Goal: Transaction & Acquisition: Purchase product/service

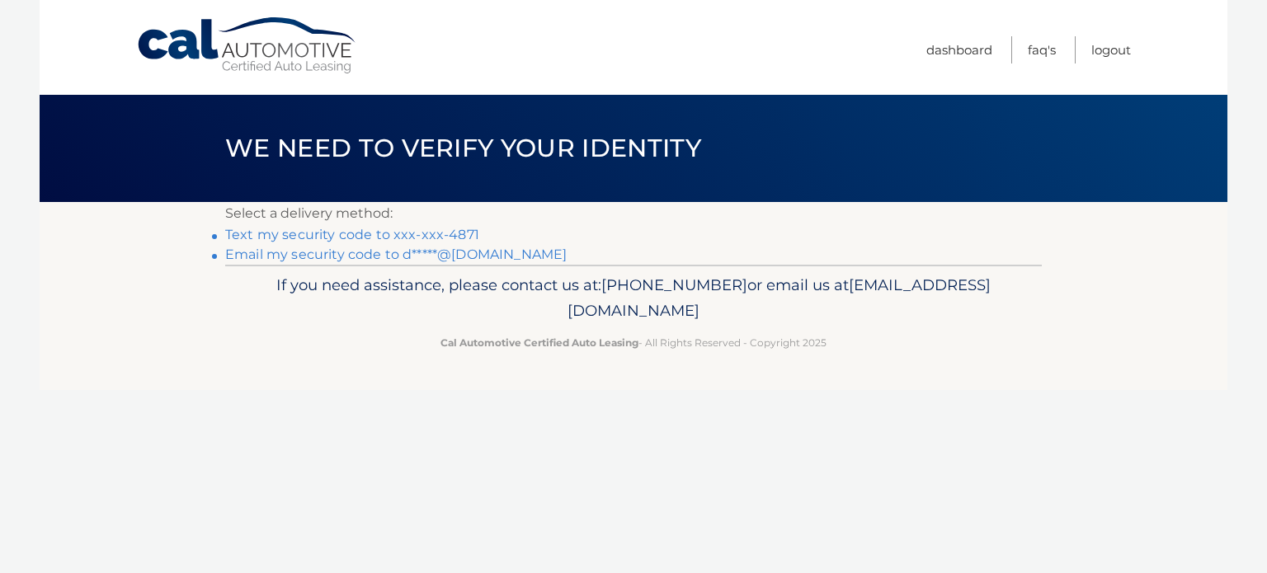
click at [297, 233] on link "Text my security code to xxx-xxx-4871" at bounding box center [352, 235] width 254 height 16
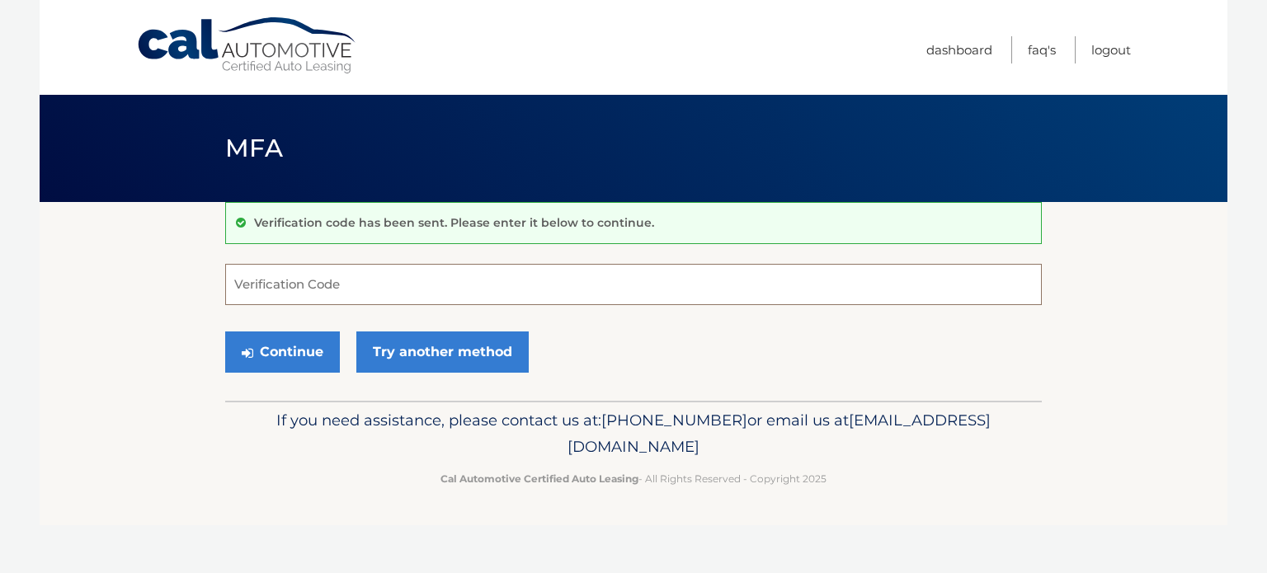
click at [287, 277] on input "Verification Code" at bounding box center [633, 284] width 817 height 41
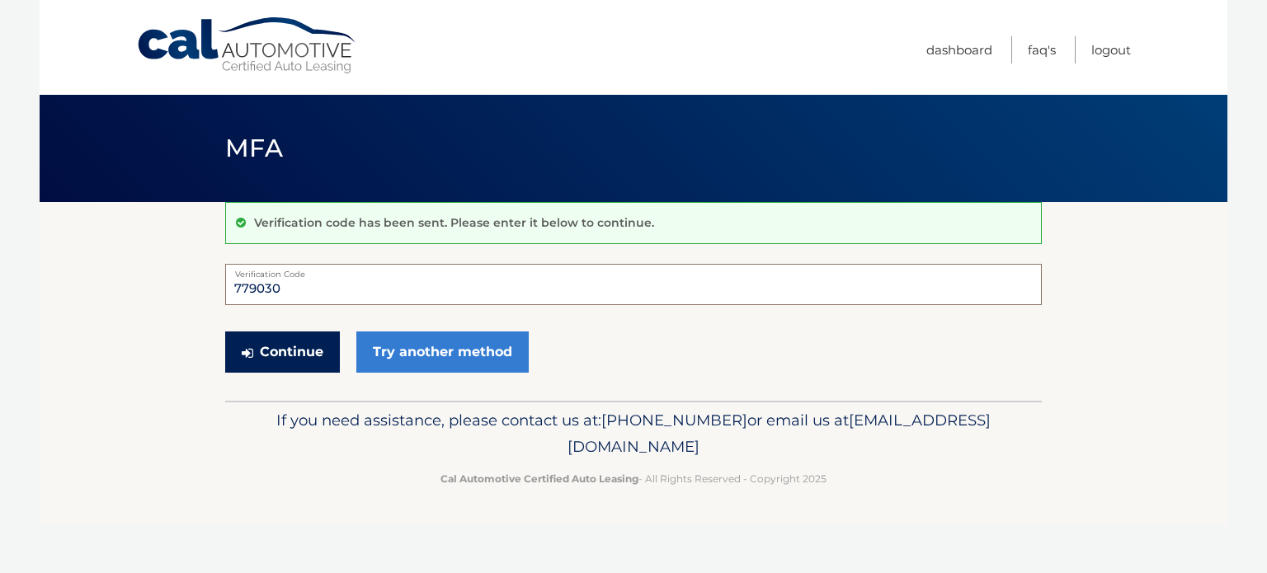
type input "779030"
click at [309, 352] on button "Continue" at bounding box center [282, 352] width 115 height 41
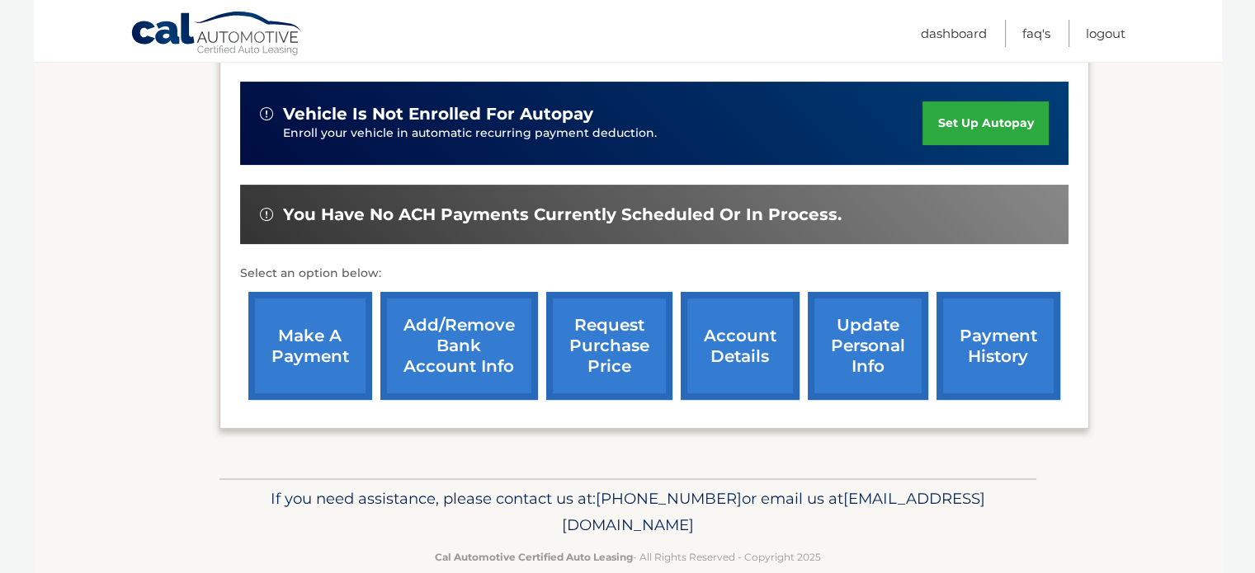
scroll to position [413, 0]
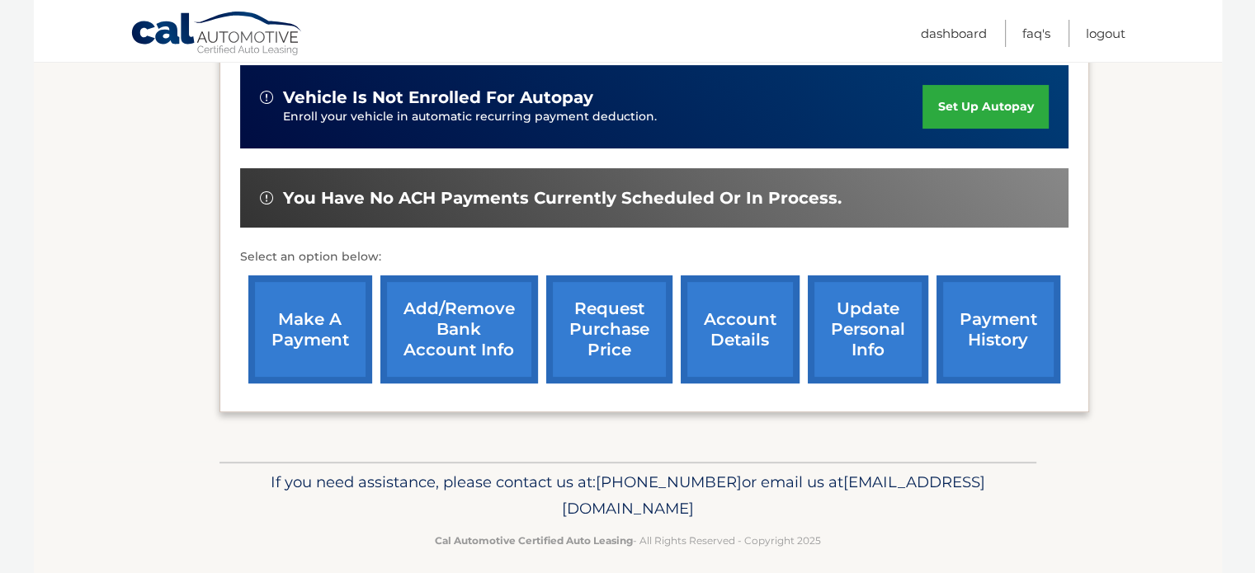
click at [320, 326] on link "make a payment" at bounding box center [310, 330] width 124 height 108
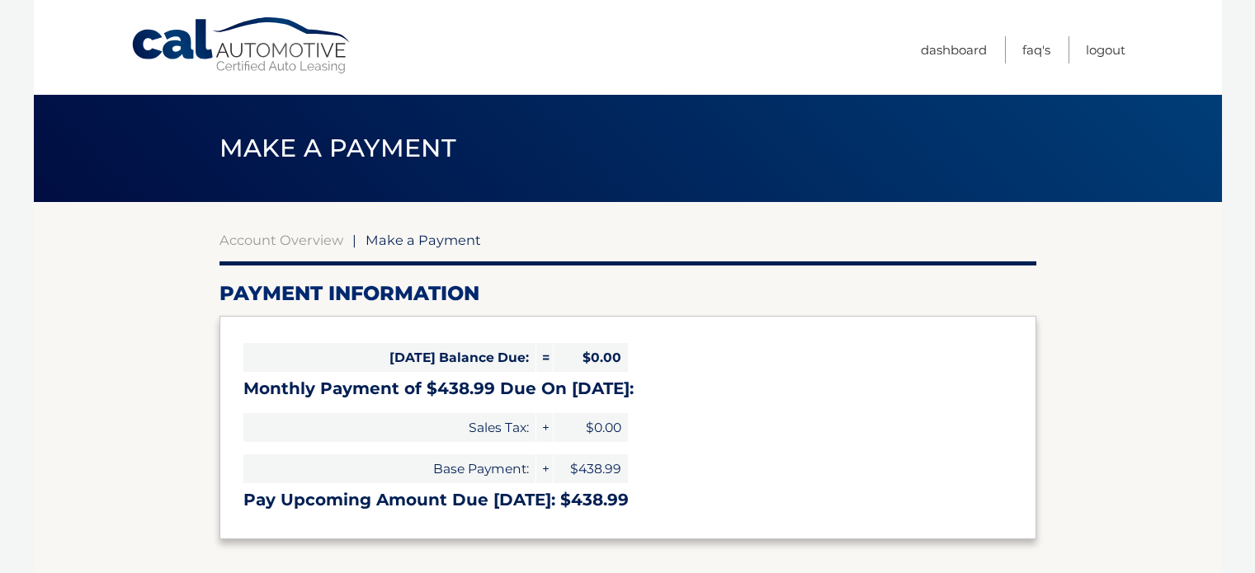
select select "MzMyMWIzMjgtODdkMC00OTU1LThkMDMtYzdlMjQ5ZTMxZDY5"
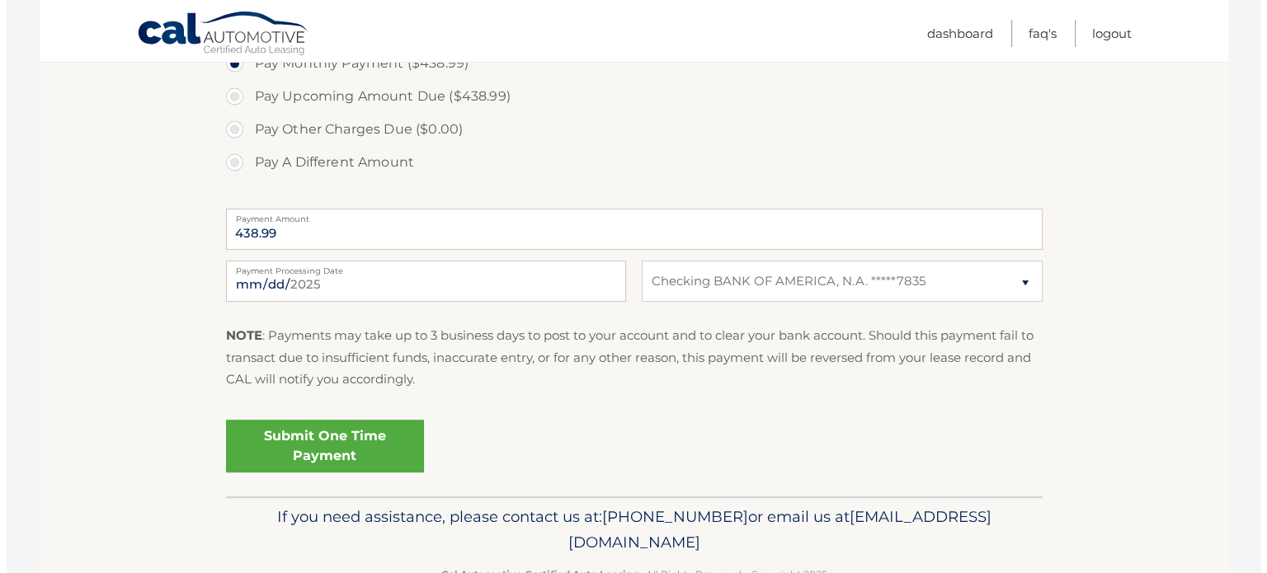
scroll to position [604, 0]
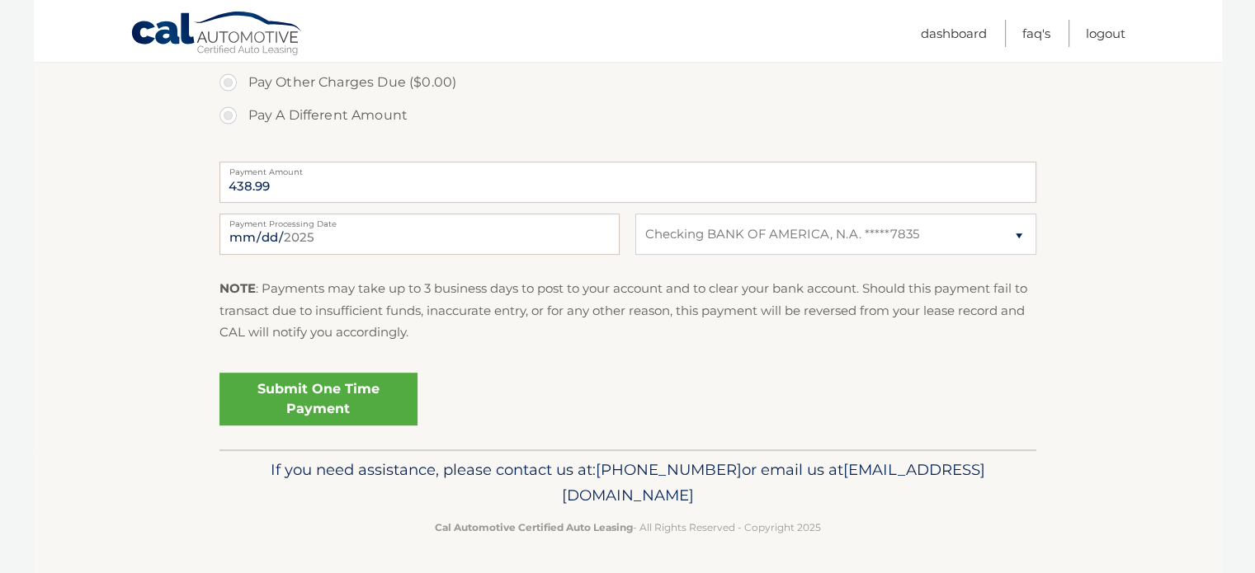
click at [317, 398] on link "Submit One Time Payment" at bounding box center [318, 399] width 198 height 53
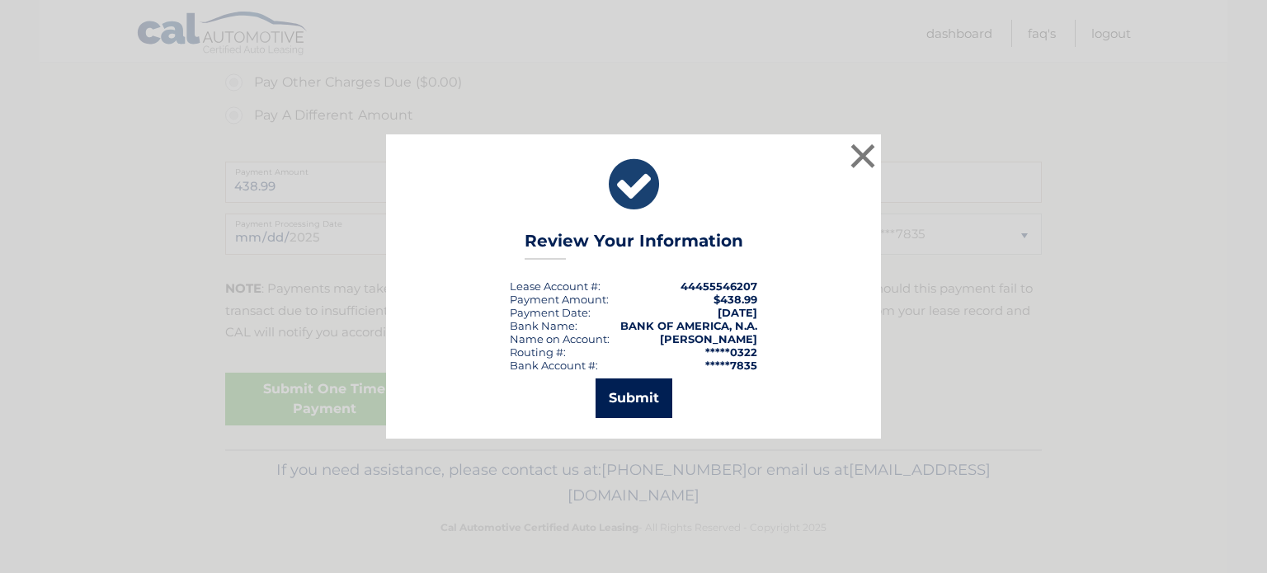
click at [647, 397] on button "Submit" at bounding box center [634, 399] width 77 height 40
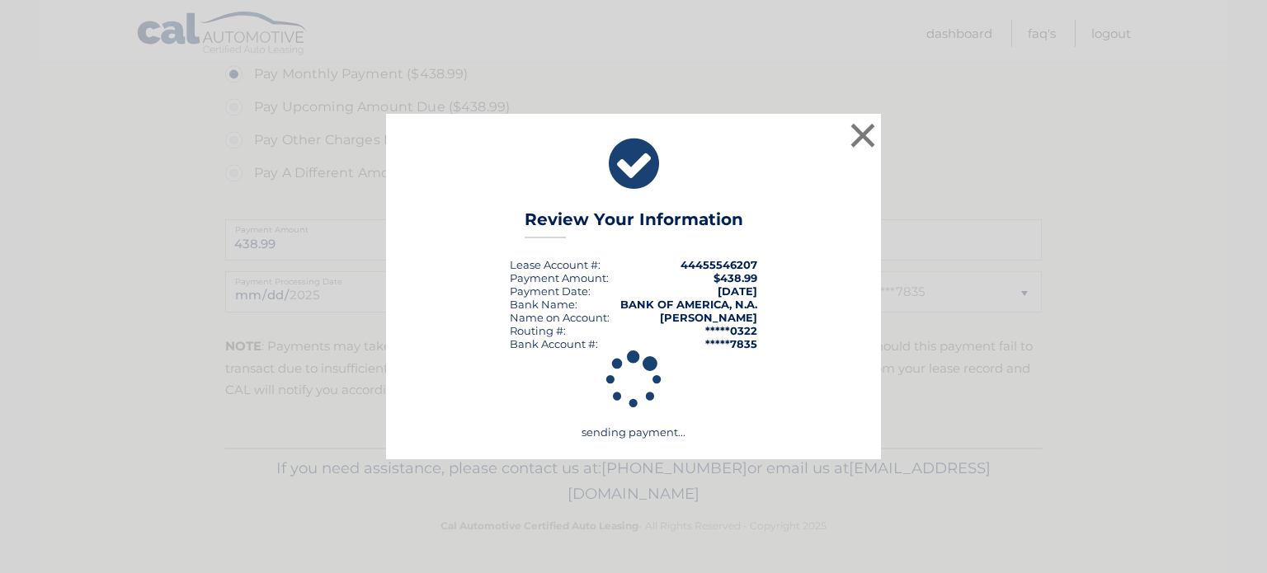
scroll to position [545, 0]
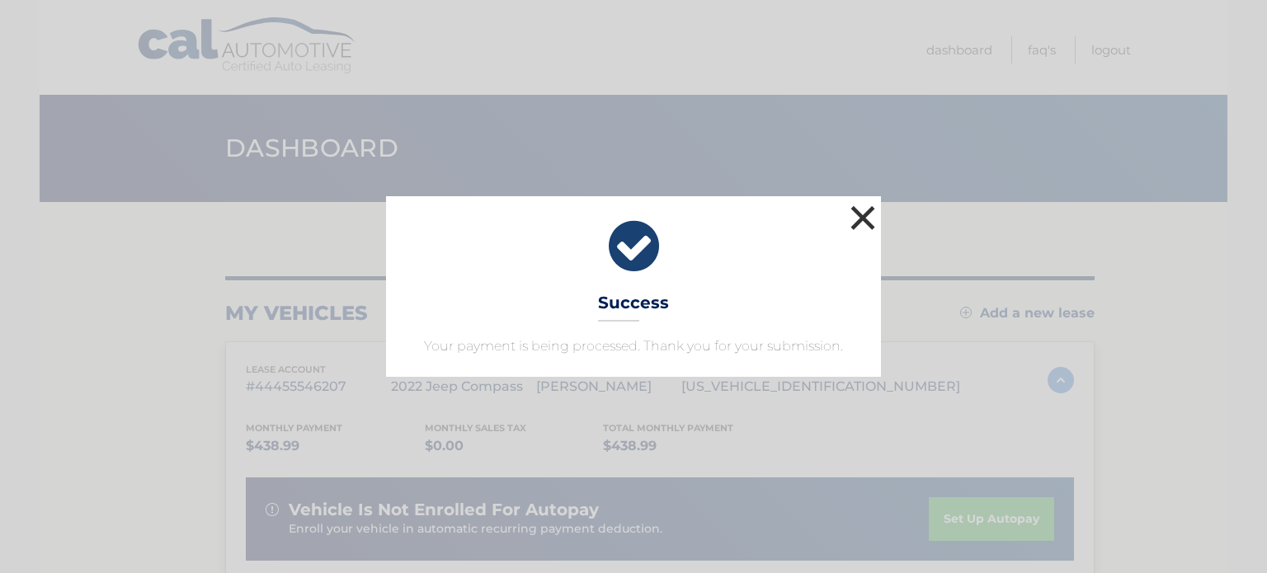
click at [865, 210] on button "×" at bounding box center [862, 217] width 33 height 33
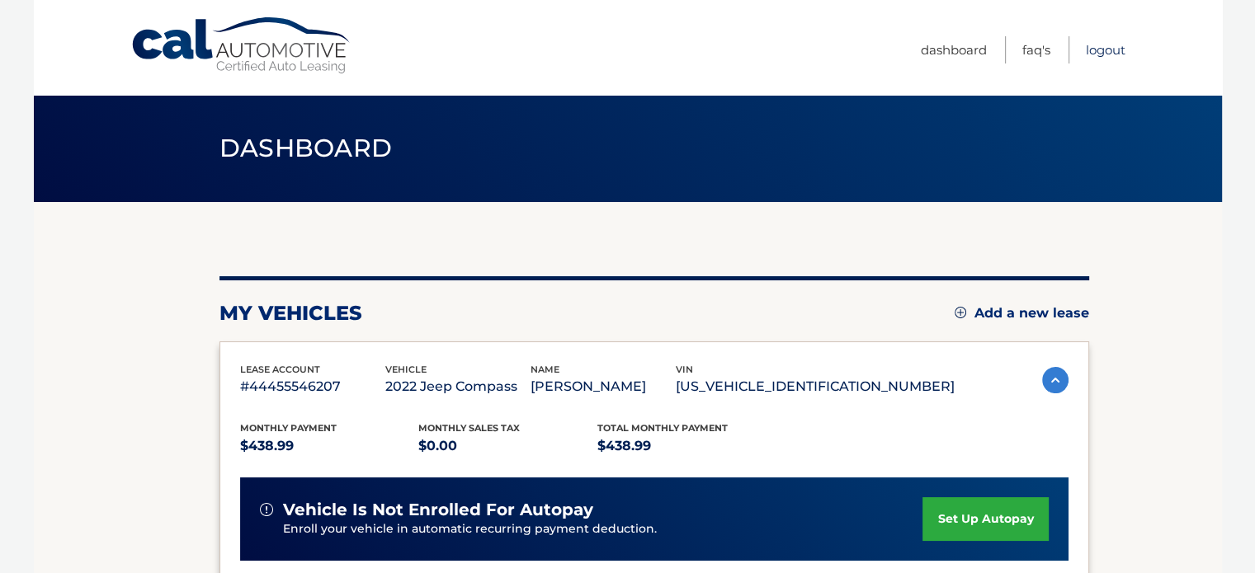
click at [1112, 50] on link "Logout" at bounding box center [1106, 49] width 40 height 27
